Goal: Information Seeking & Learning: Learn about a topic

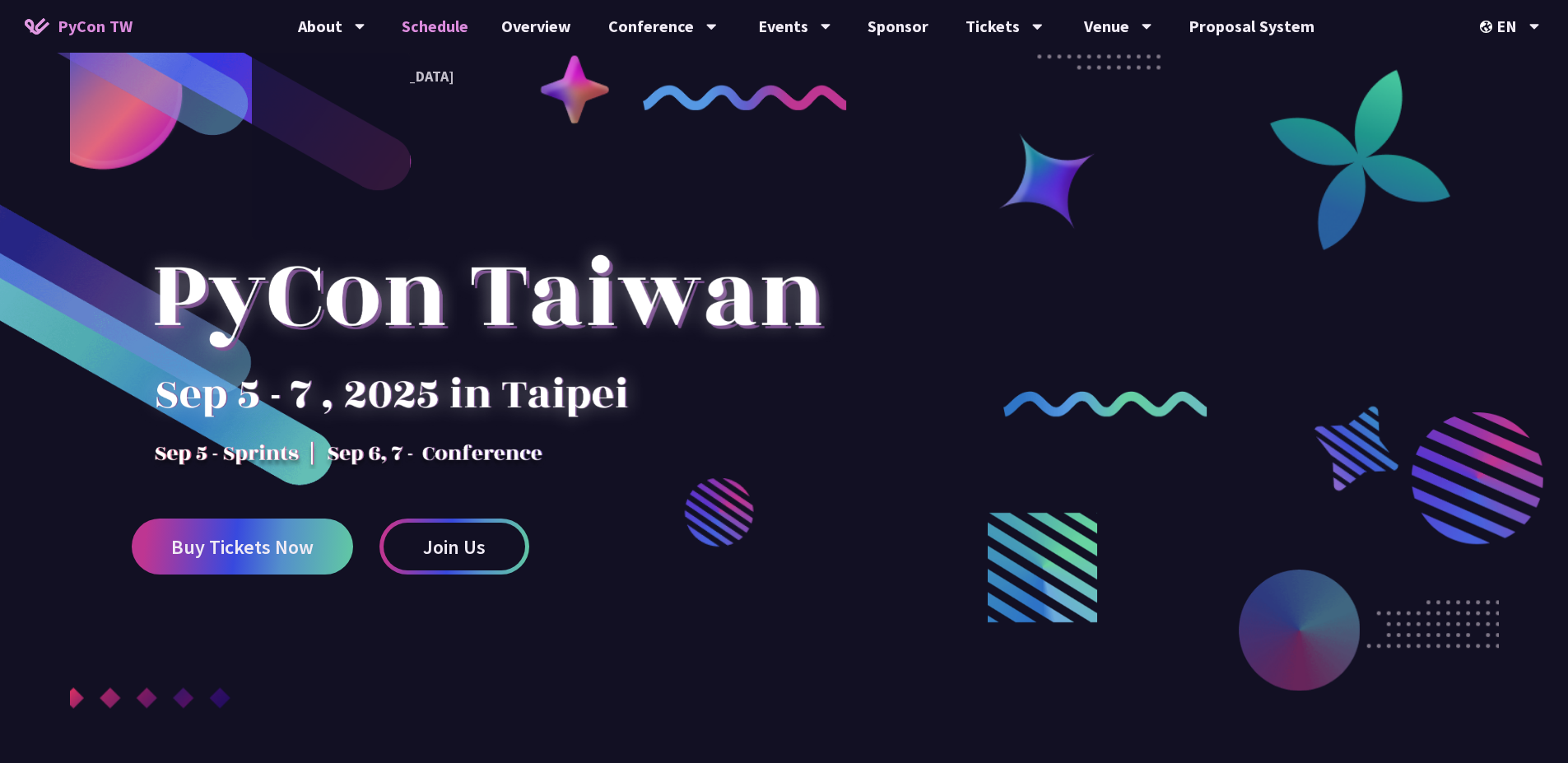
click at [437, 17] on link "Schedule" at bounding box center [434, 26] width 99 height 53
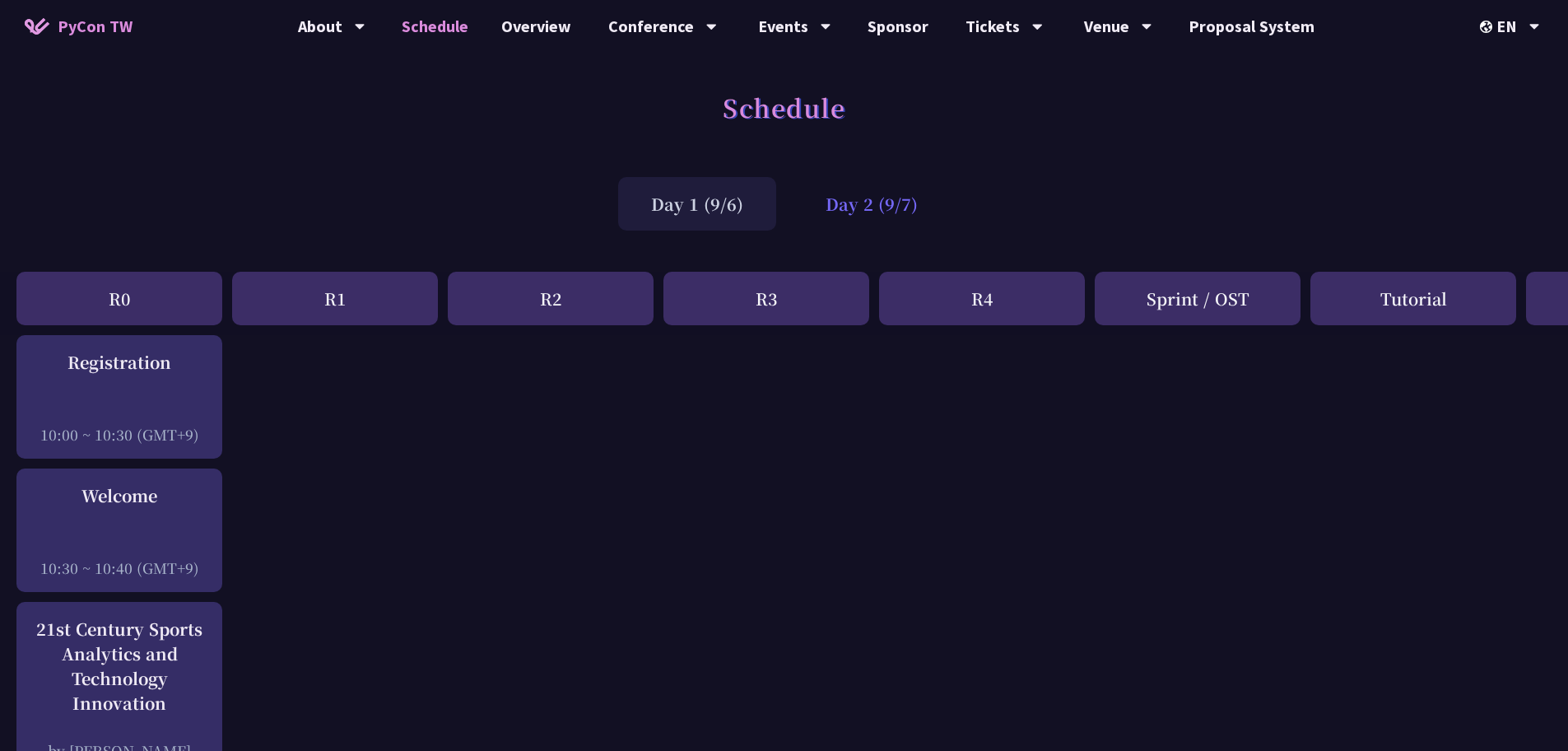
click at [889, 193] on div "Day 2 (9/7)" at bounding box center [872, 204] width 158 height 54
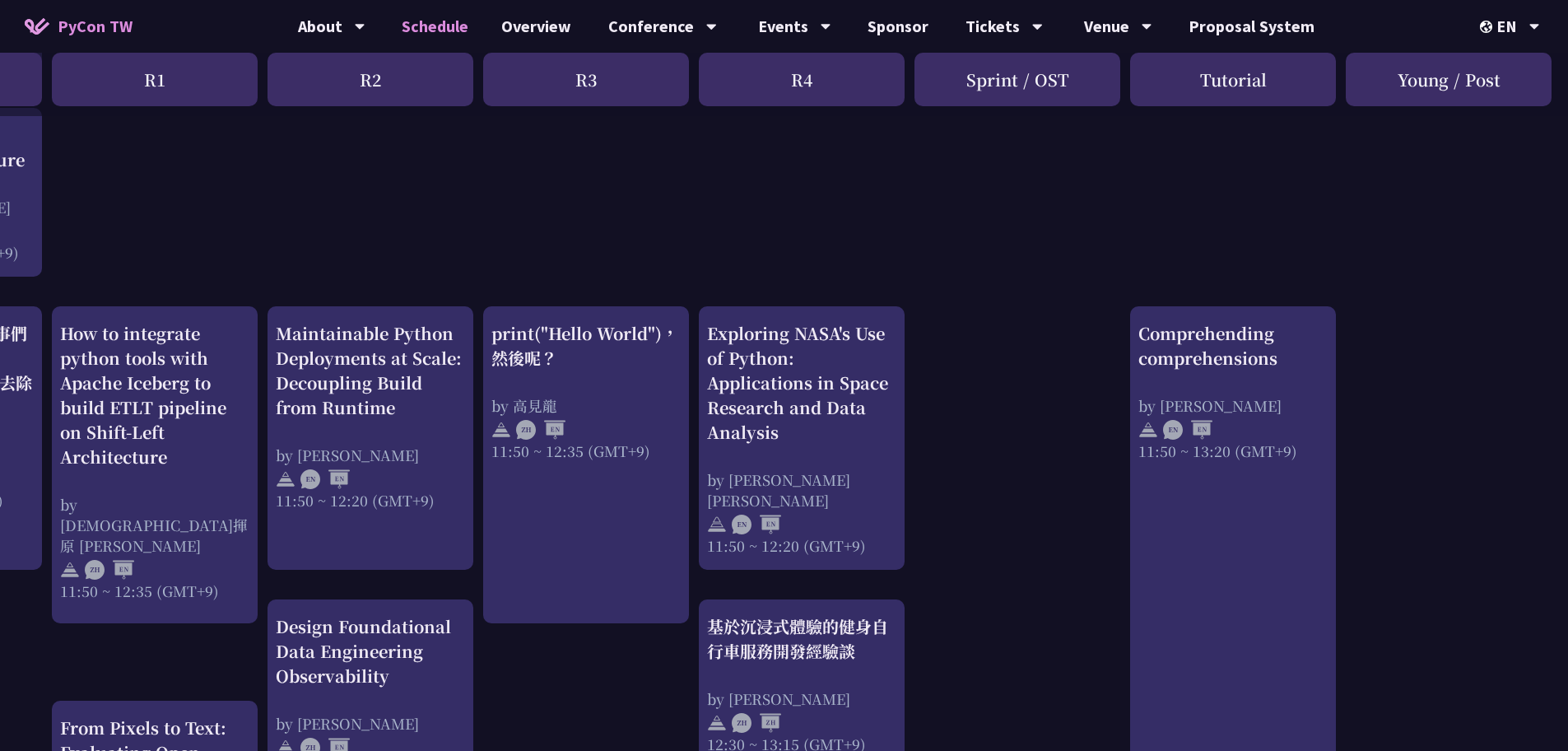
scroll to position [0, 180]
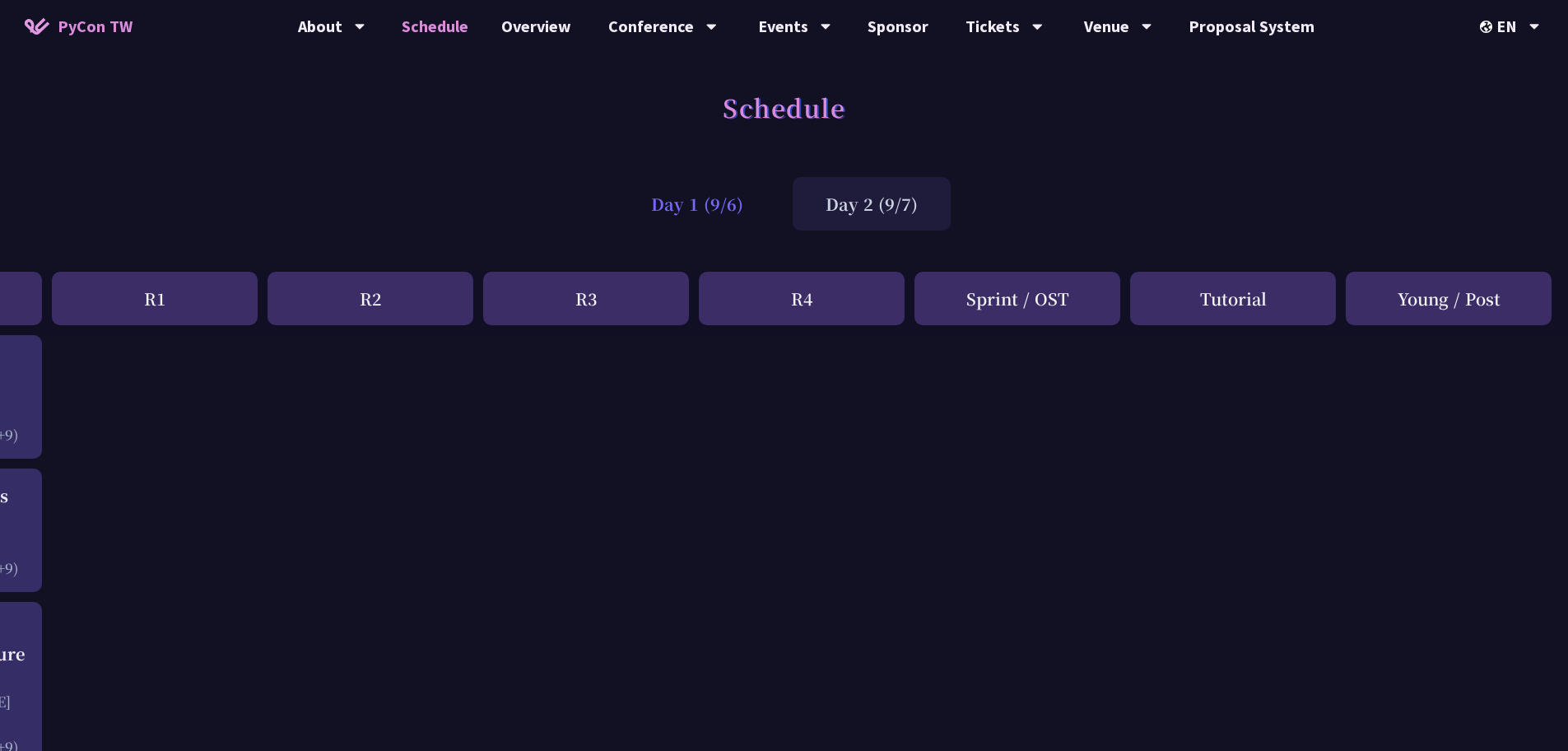
click at [746, 209] on div "Day 1 (9/6)" at bounding box center [697, 204] width 158 height 54
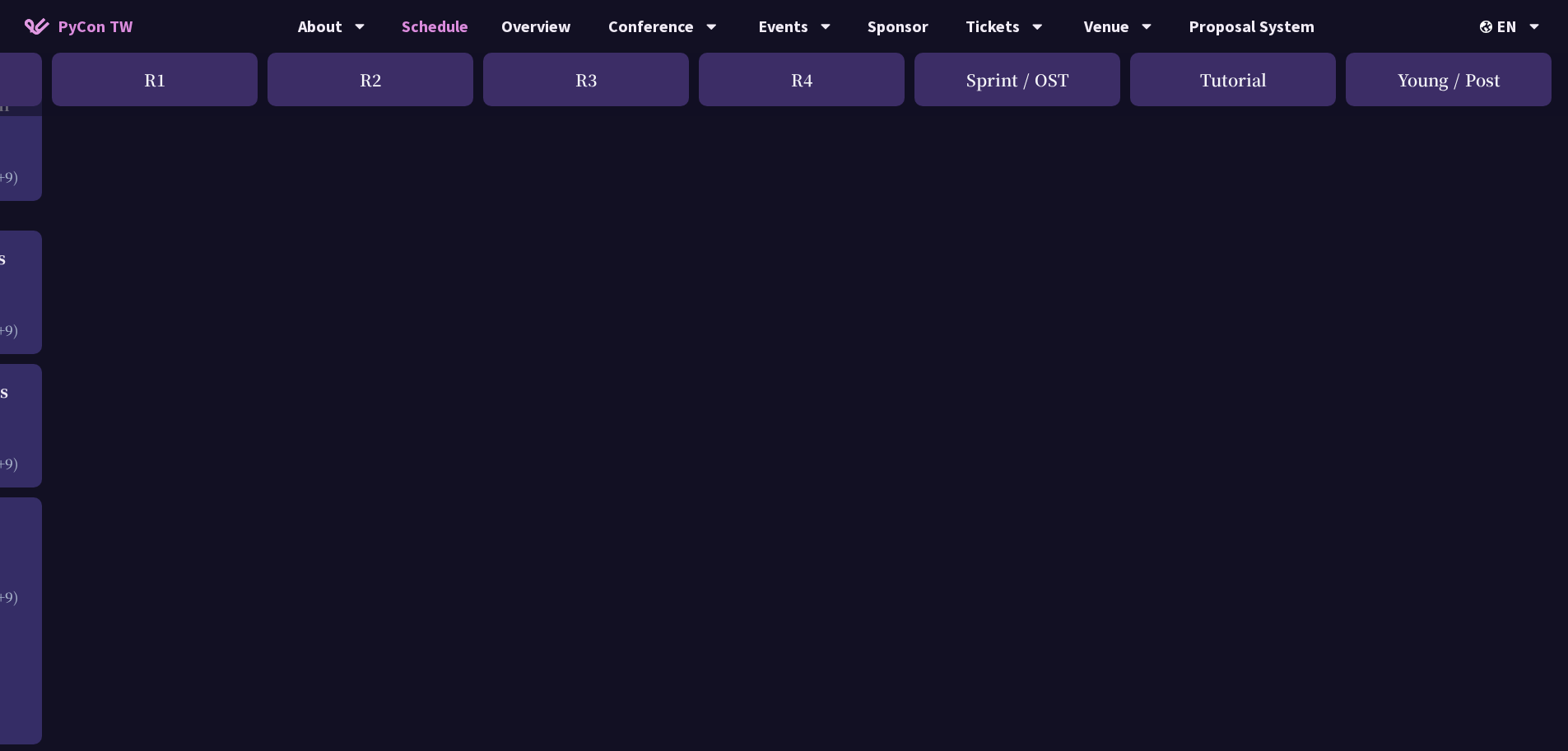
scroll to position [2667, 180]
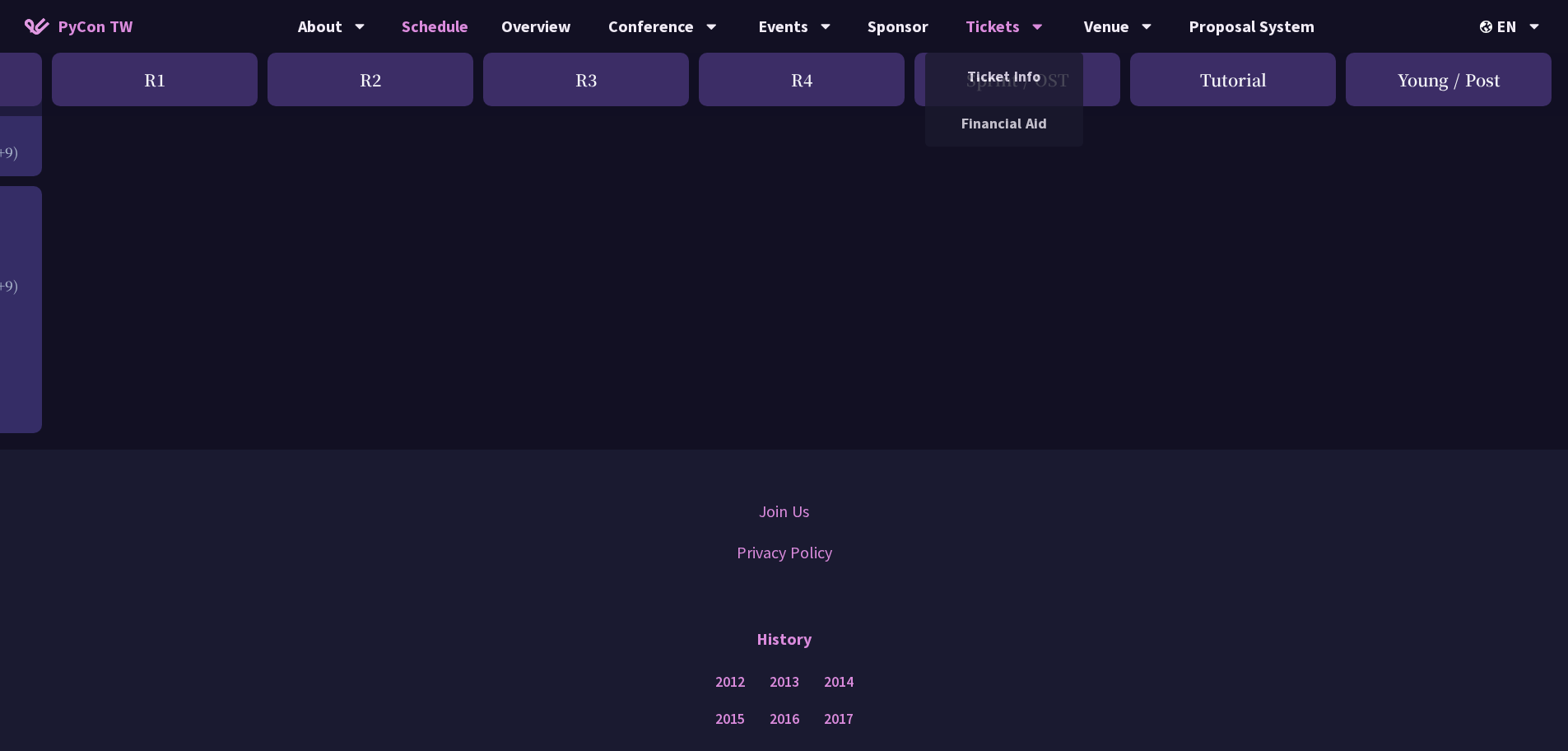
click at [968, 26] on div "Tickets" at bounding box center [1003, 26] width 77 height 53
click at [996, 87] on link "Ticket Info" at bounding box center [1004, 76] width 158 height 39
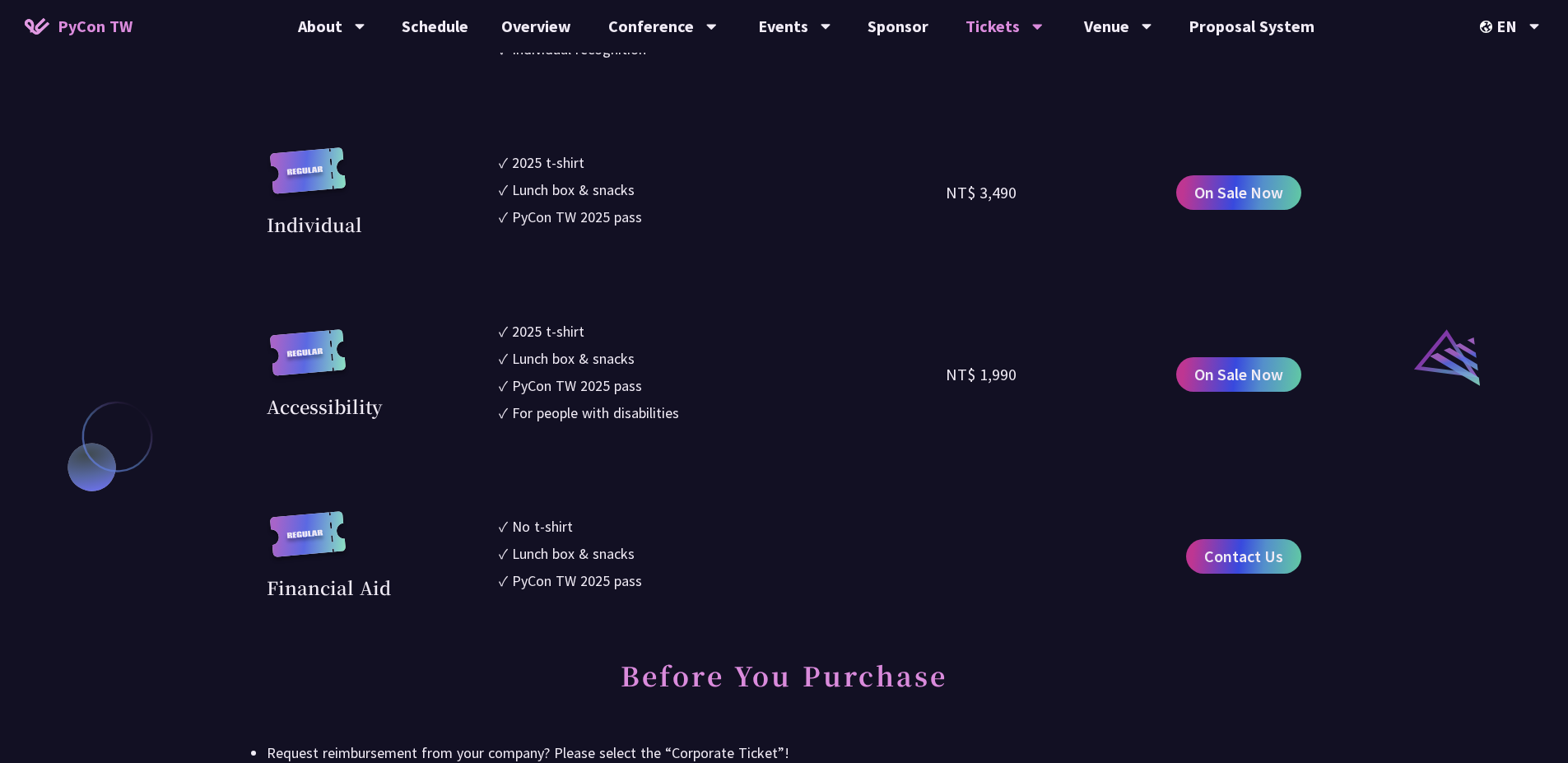
scroll to position [1680, 0]
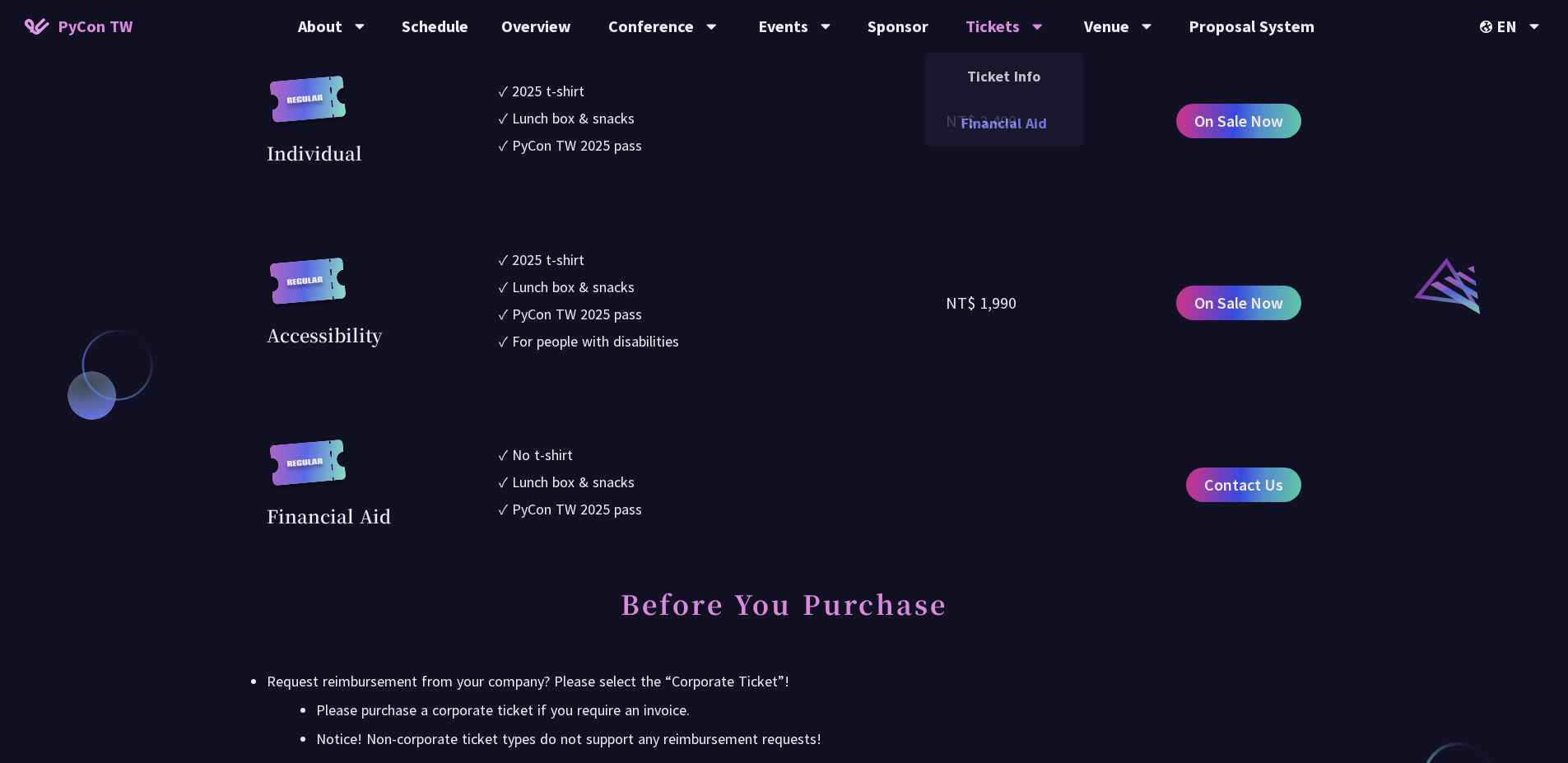
click at [990, 123] on link "Financial Aid" at bounding box center [1004, 123] width 158 height 39
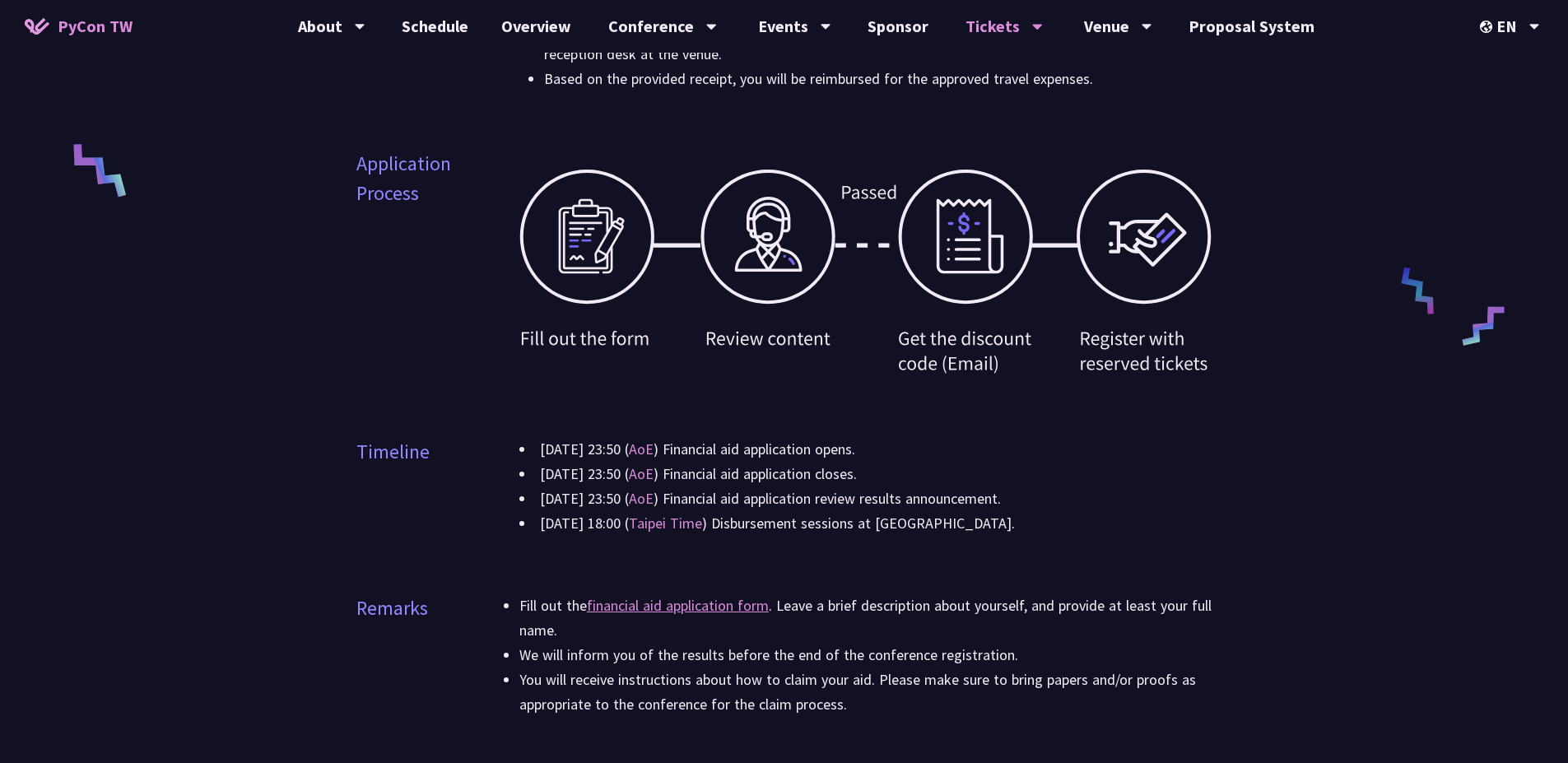
scroll to position [692, 0]
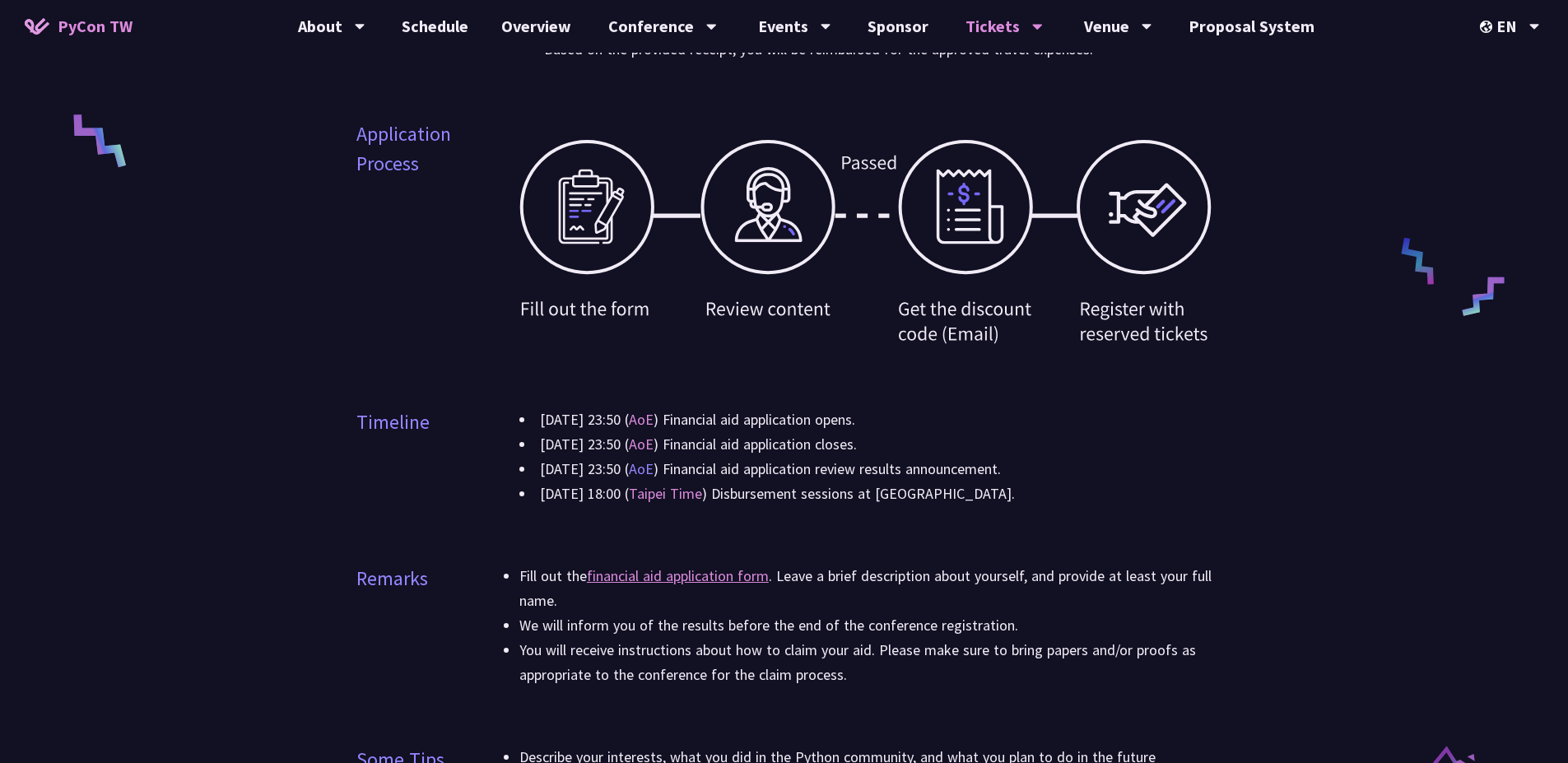
click at [653, 474] on link "AoE" at bounding box center [641, 469] width 24 height 19
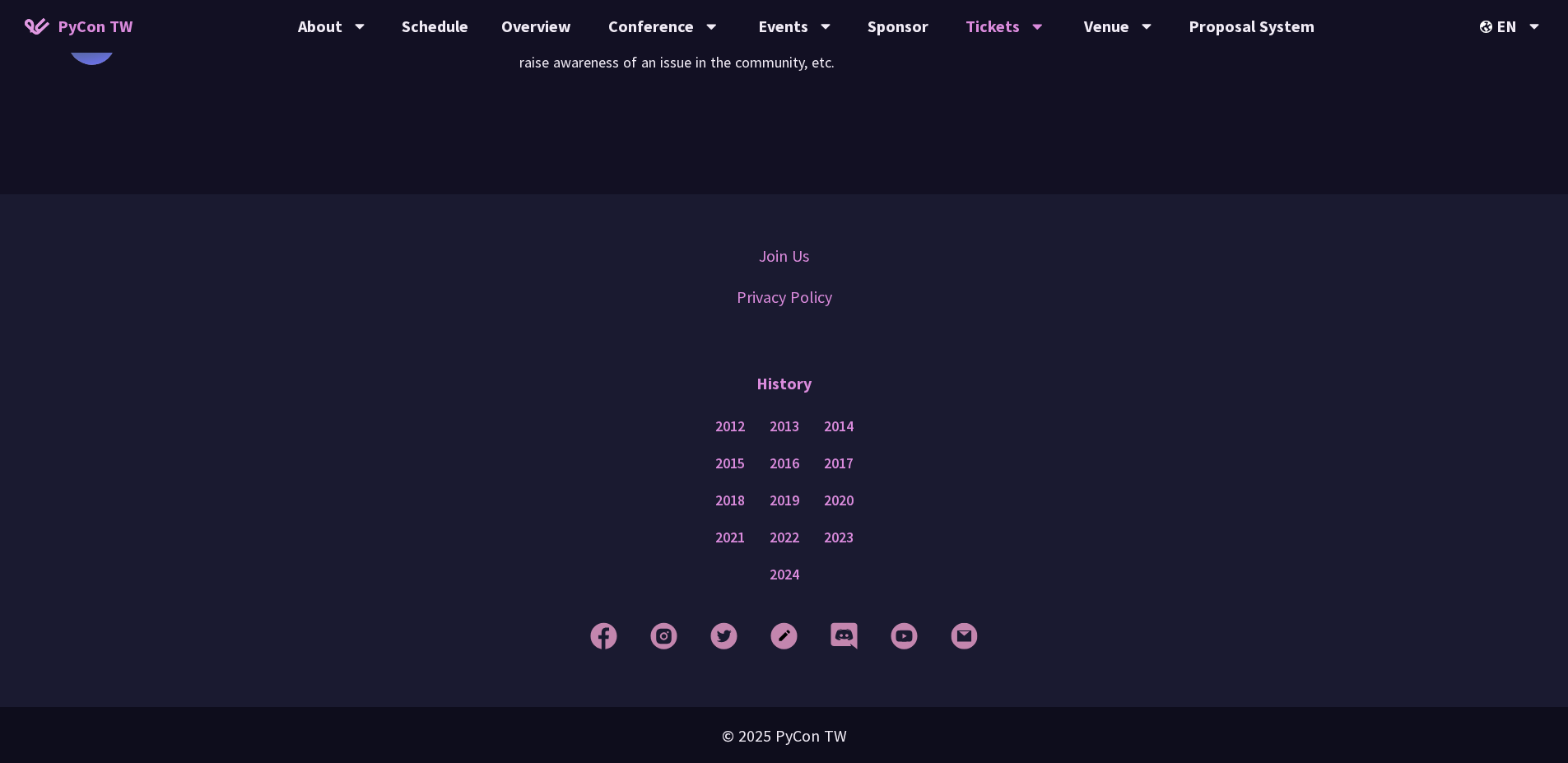
scroll to position [1537, 0]
click at [1086, 34] on div "Venue" at bounding box center [1118, 26] width 68 height 53
click at [1100, 77] on link "Venue Info" at bounding box center [1117, 76] width 158 height 39
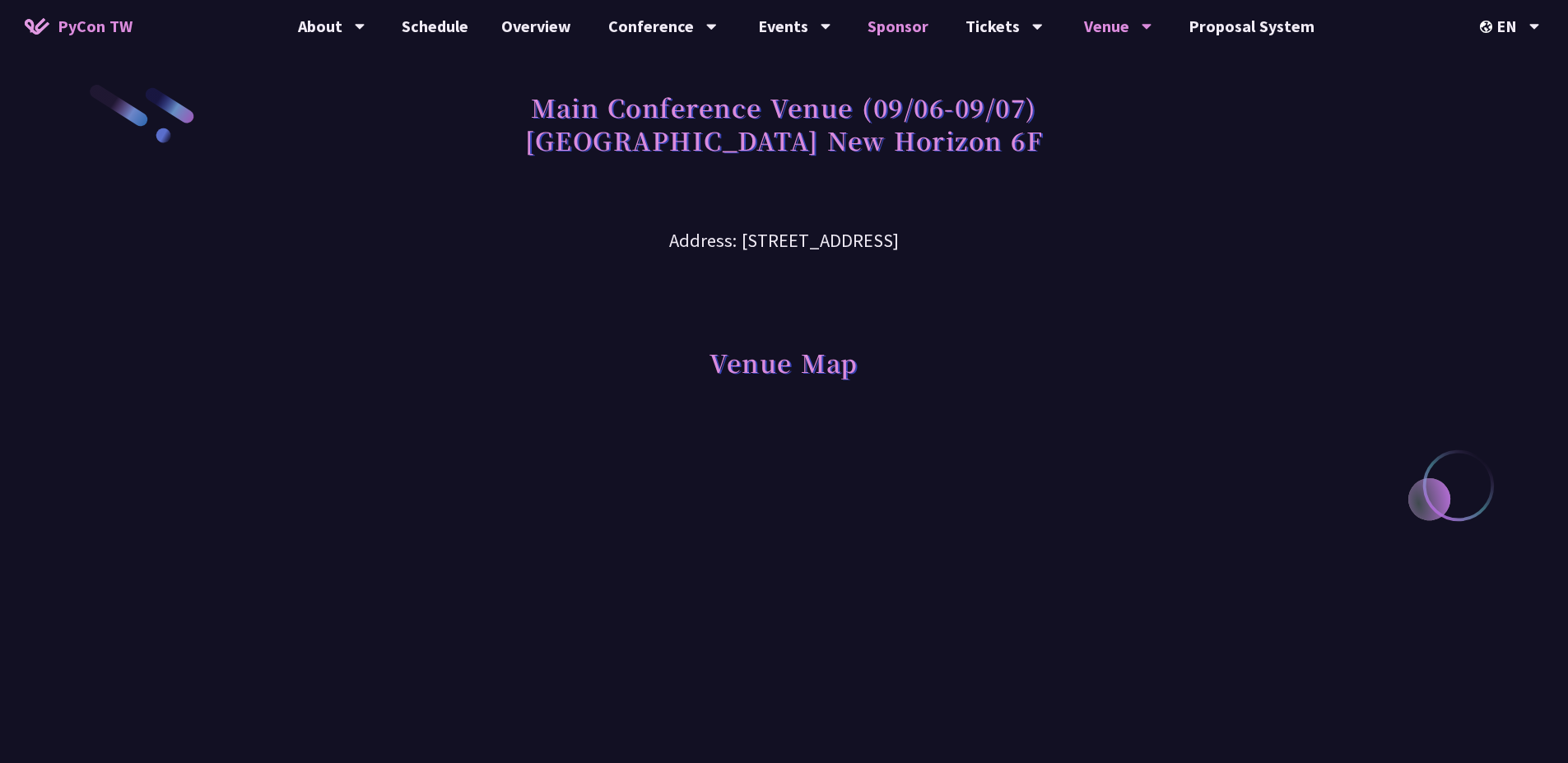
click at [878, 18] on link "Sponsor" at bounding box center [898, 26] width 93 height 53
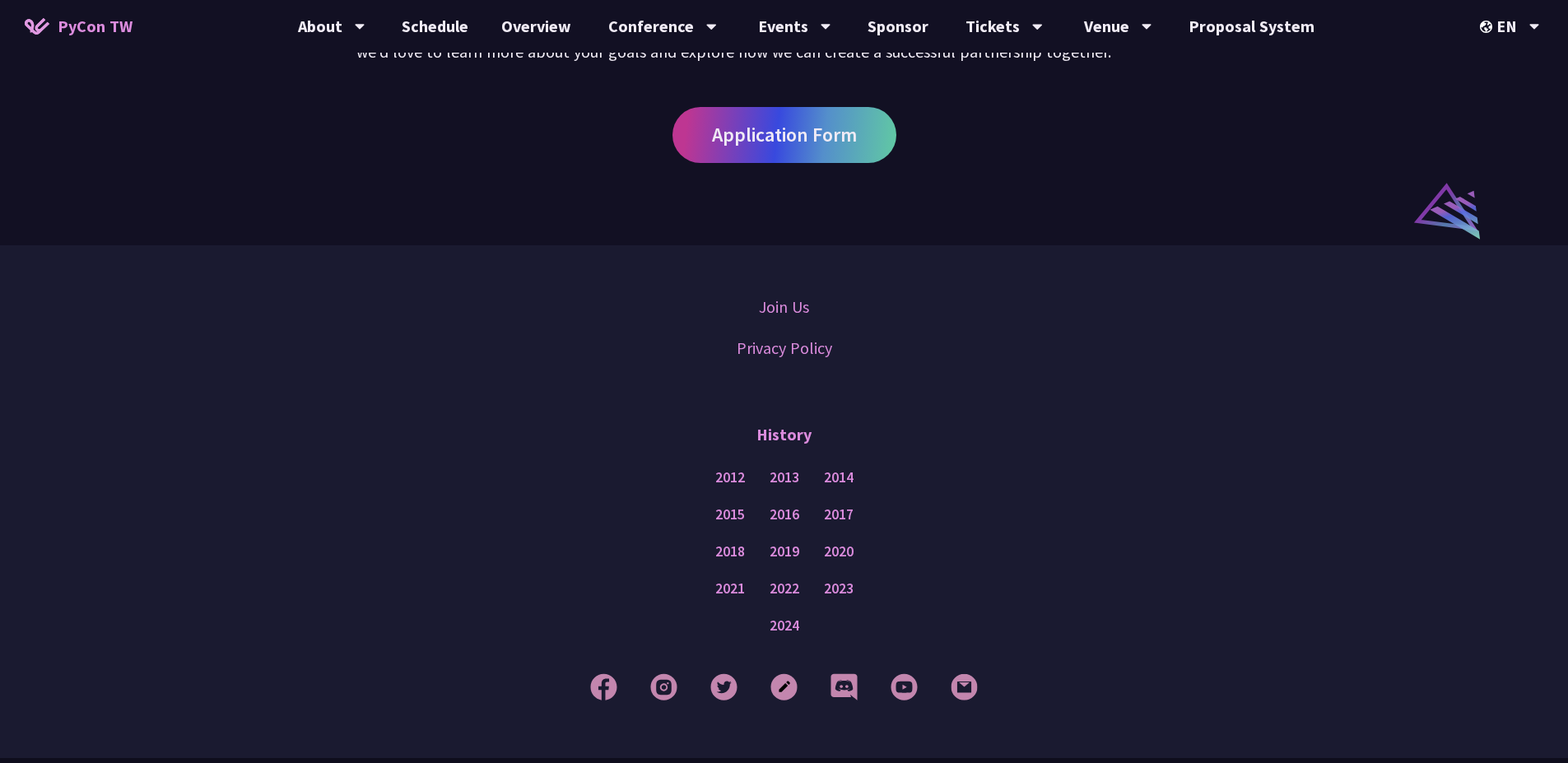
scroll to position [1278, 0]
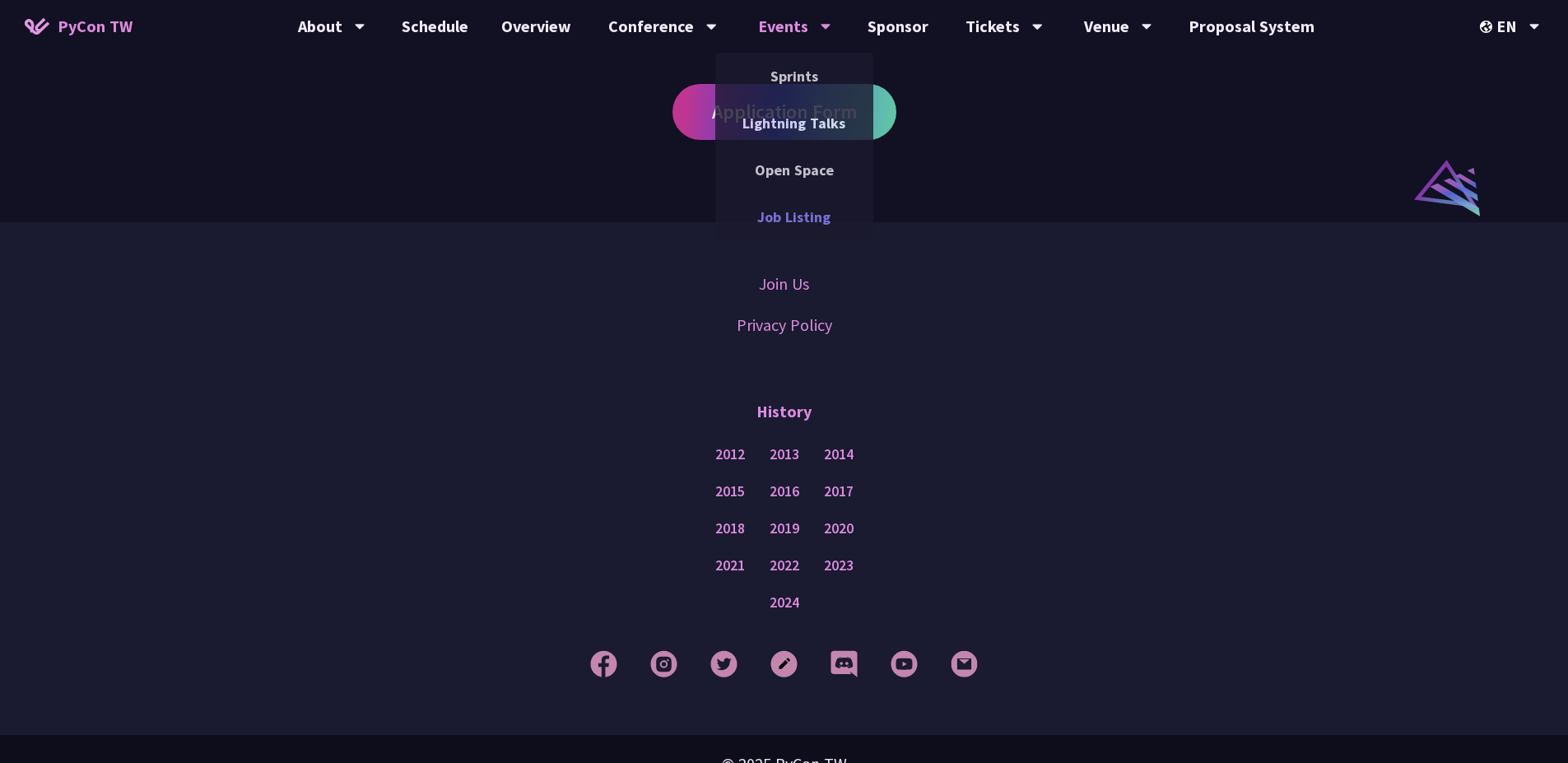
click at [794, 226] on link "Job Listing" at bounding box center [794, 217] width 158 height 39
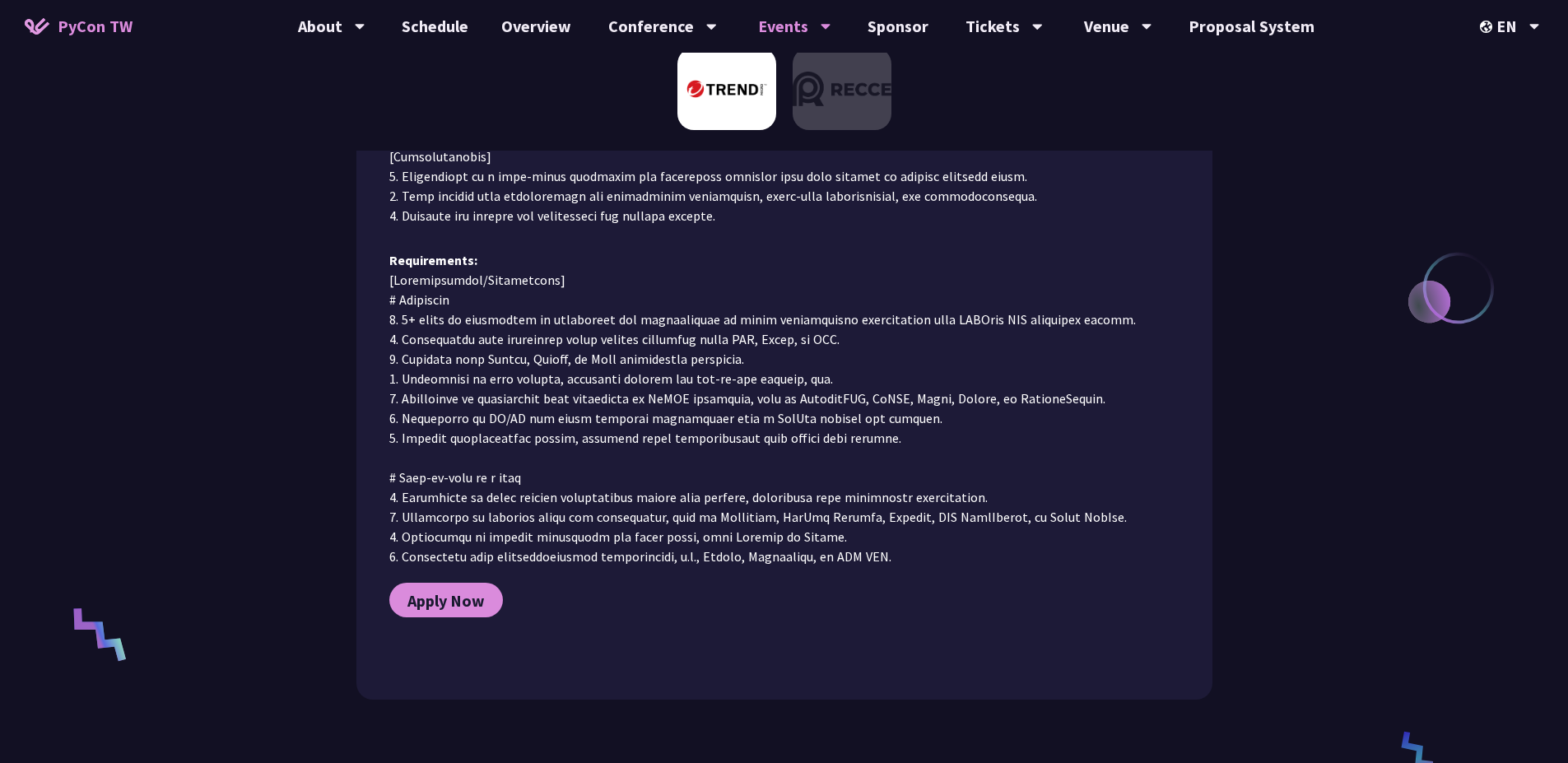
scroll to position [592, 0]
